Goal: Task Accomplishment & Management: Manage account settings

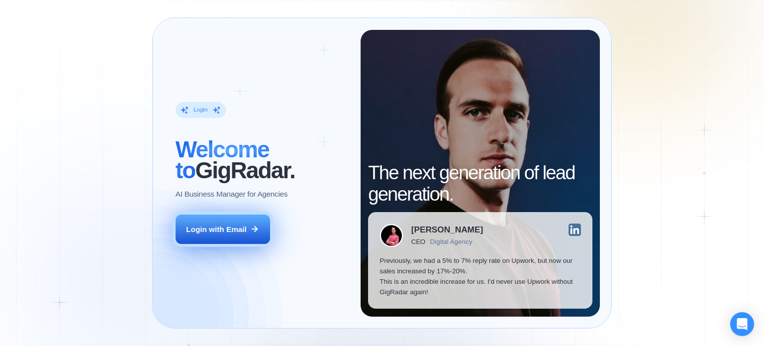
click at [219, 226] on div "Login with Email" at bounding box center [216, 229] width 61 height 10
click at [217, 230] on div "Login with Email" at bounding box center [216, 229] width 61 height 10
